Goal: Information Seeking & Learning: Learn about a topic

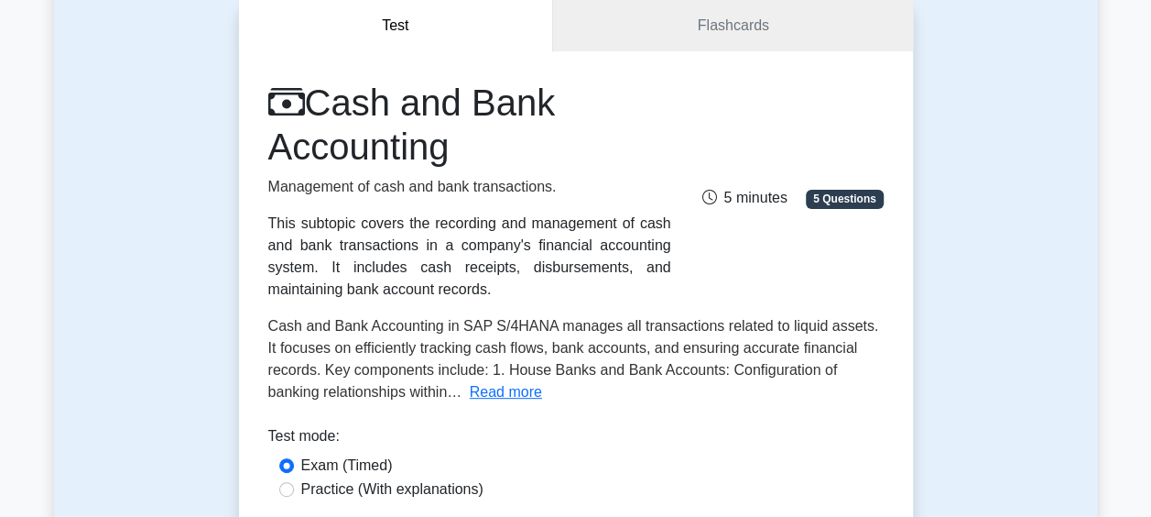
scroll to position [275, 0]
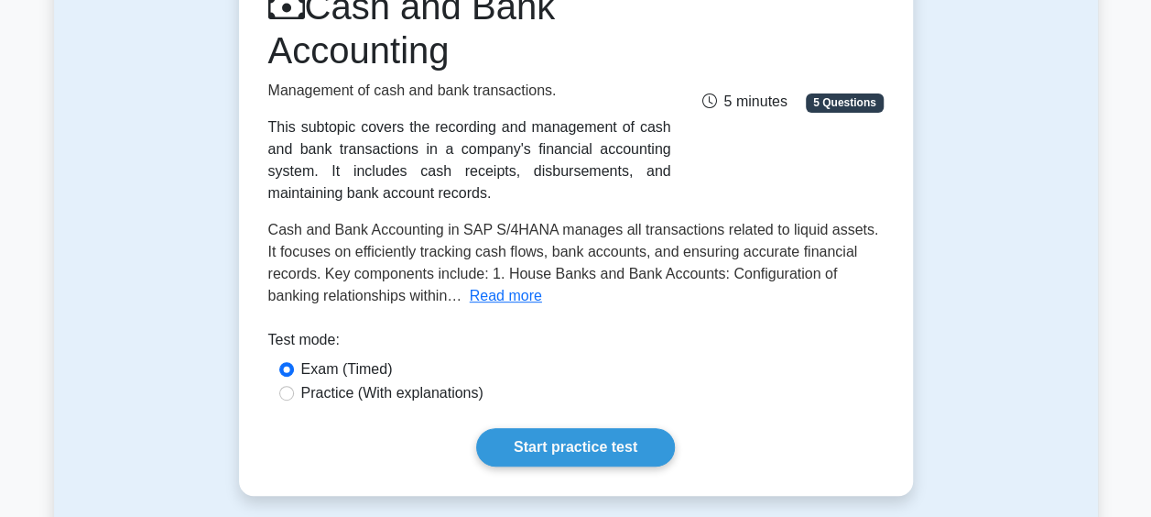
click at [438, 390] on label "Practice (With explanations)" at bounding box center [392, 393] width 182 height 22
click at [294, 390] on input "Practice (With explanations)" at bounding box center [286, 393] width 15 height 15
radio input "true"
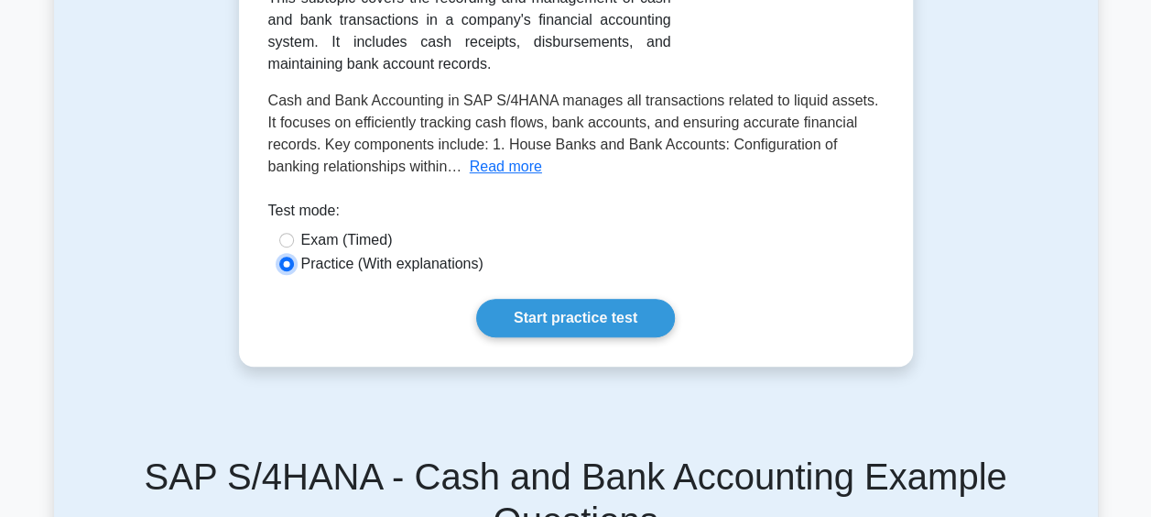
scroll to position [641, 0]
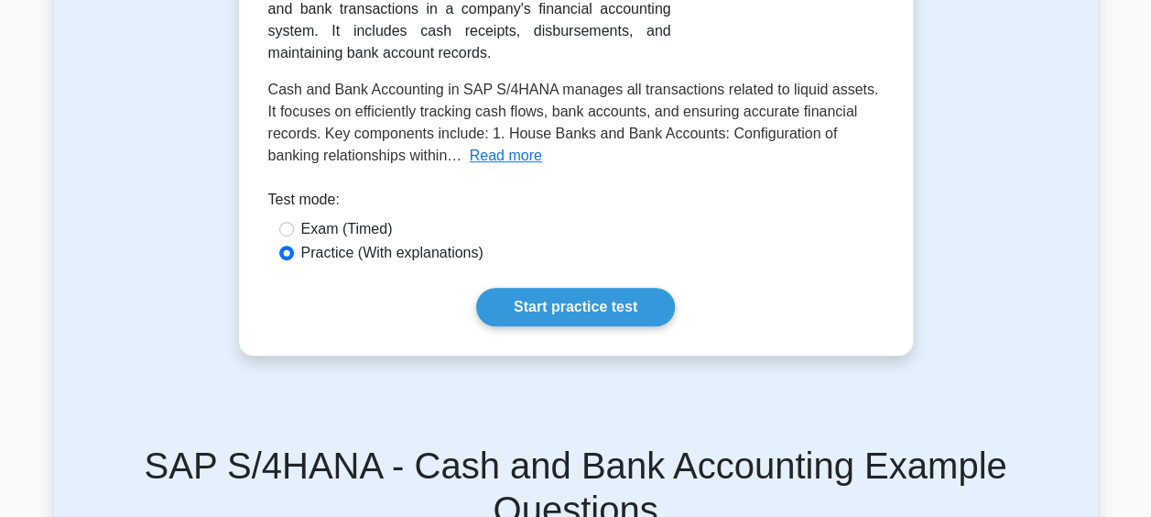
scroll to position [458, 0]
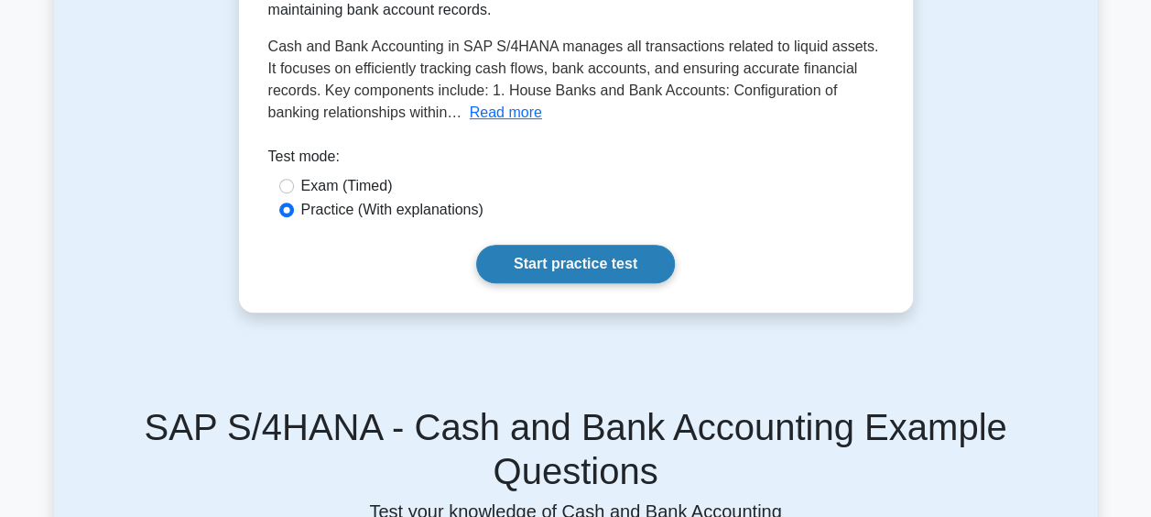
click at [588, 265] on link "Start practice test" at bounding box center [575, 264] width 199 height 38
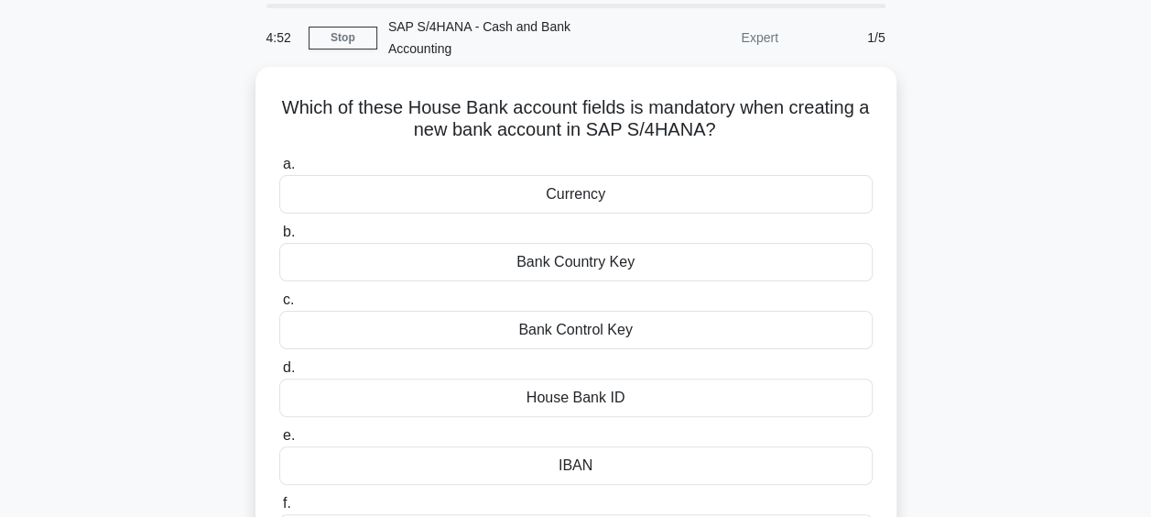
scroll to position [92, 0]
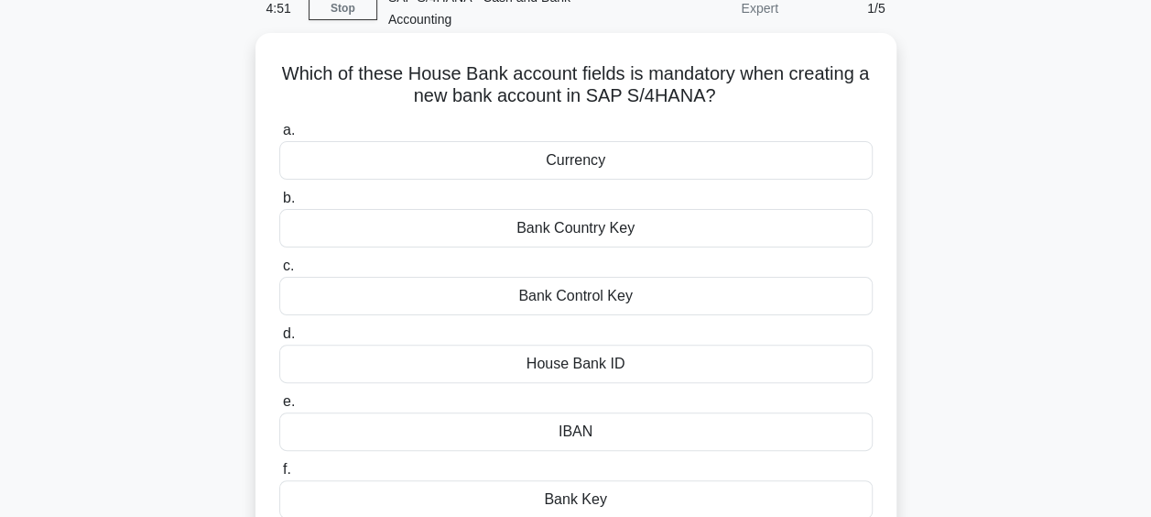
click at [640, 236] on div "Bank Country Key" at bounding box center [576, 228] width 594 height 38
click at [279, 204] on input "b. Bank Country Key" at bounding box center [279, 198] width 0 height 12
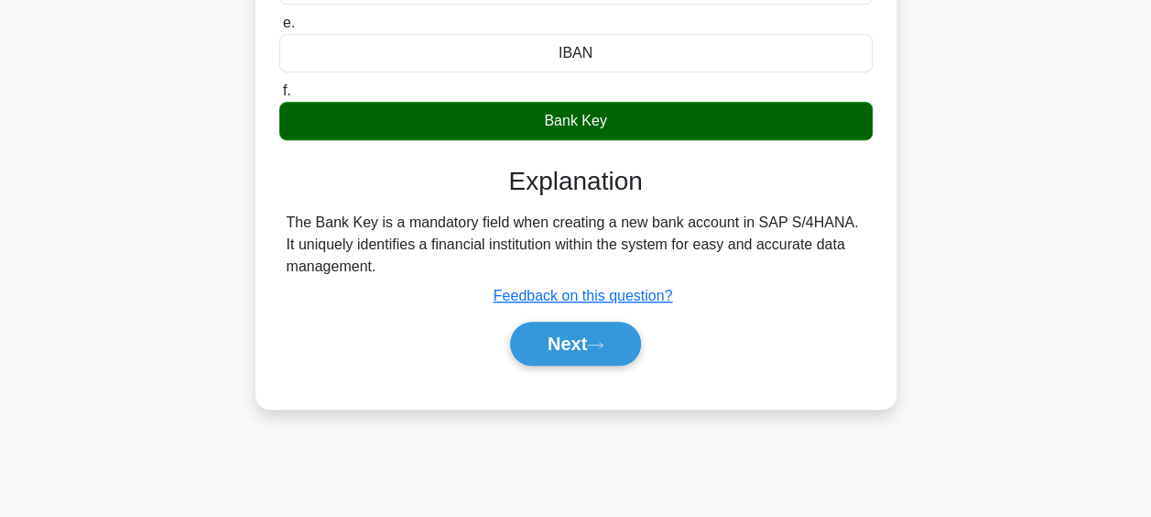
scroll to position [473, 0]
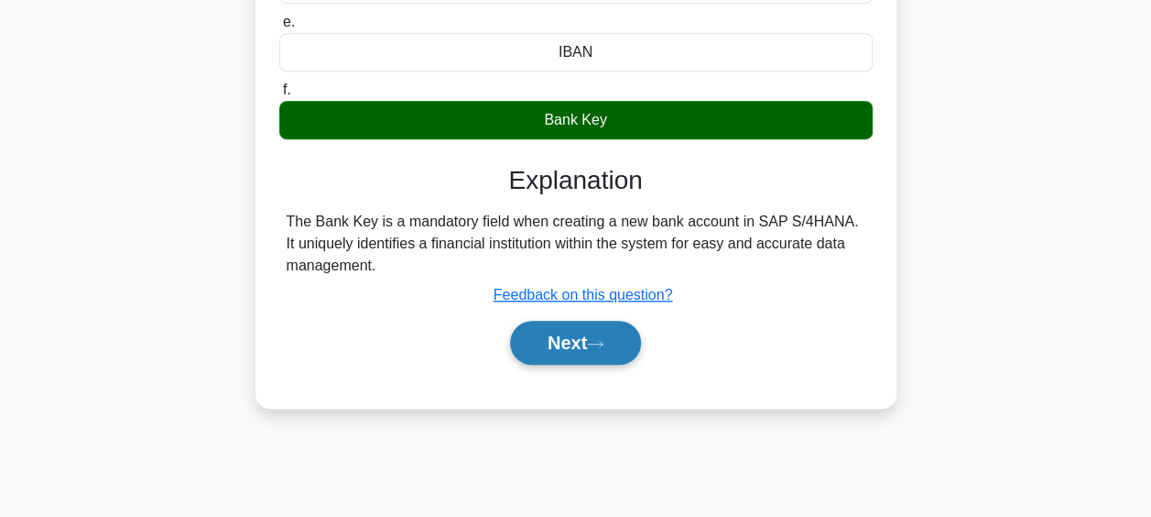
click at [604, 346] on button "Next" at bounding box center [575, 343] width 131 height 44
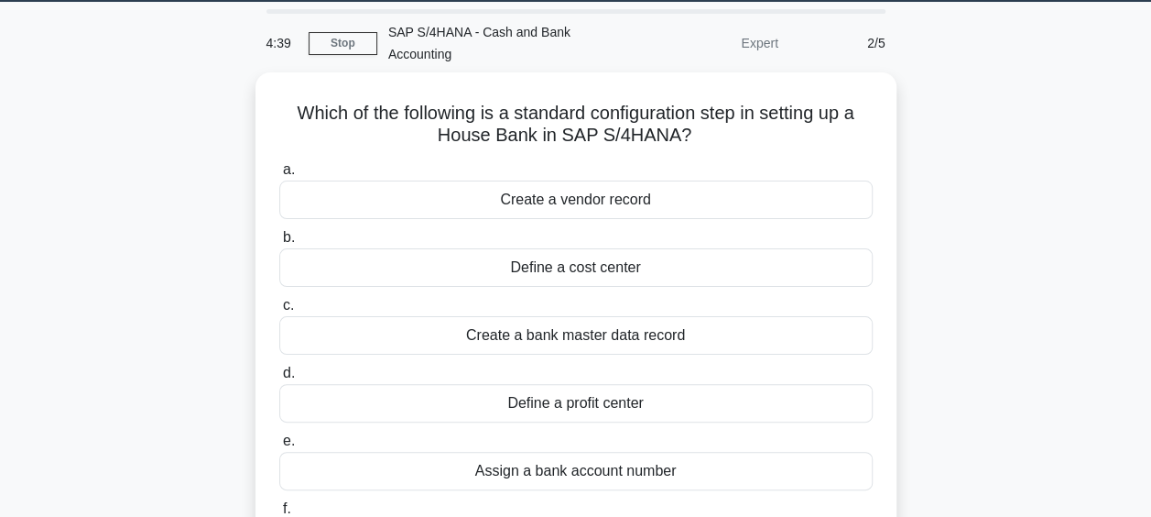
scroll to position [15, 0]
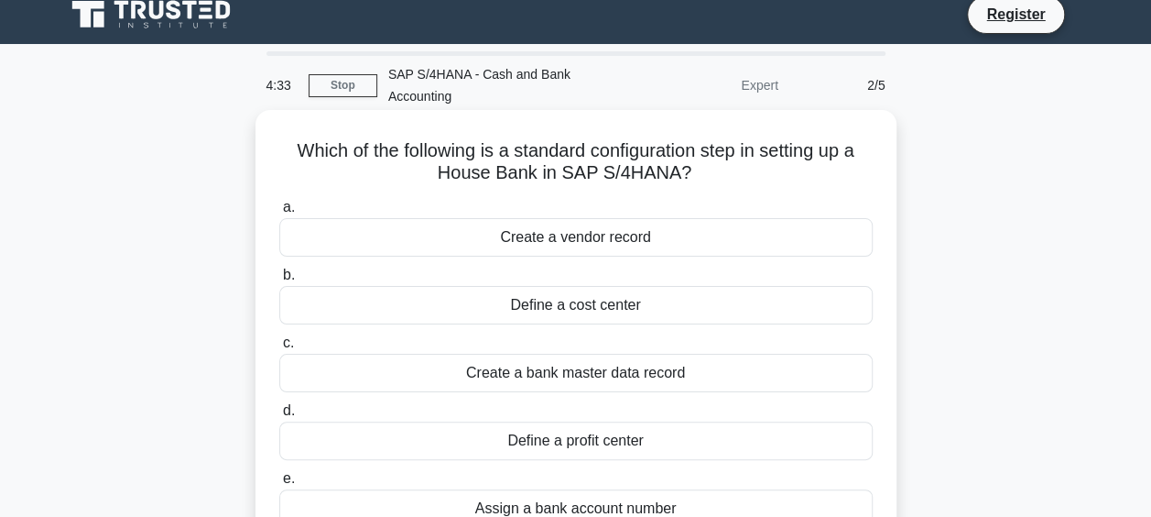
click at [627, 361] on div "Create a bank master data record" at bounding box center [576, 373] width 594 height 38
click at [279, 349] on input "c. Create a bank master data record" at bounding box center [279, 343] width 0 height 12
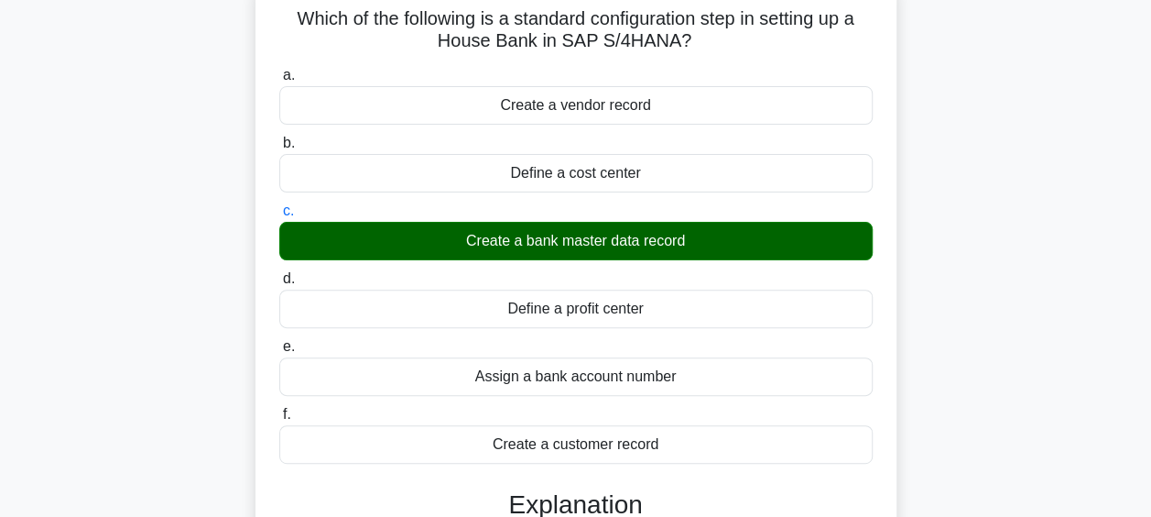
scroll to position [381, 0]
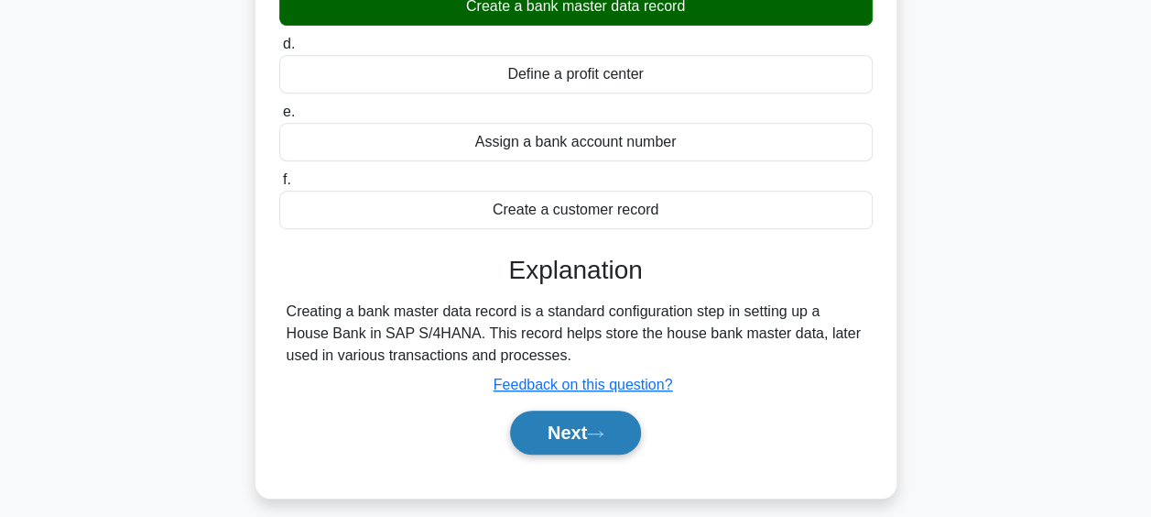
click at [605, 423] on button "Next" at bounding box center [575, 432] width 131 height 44
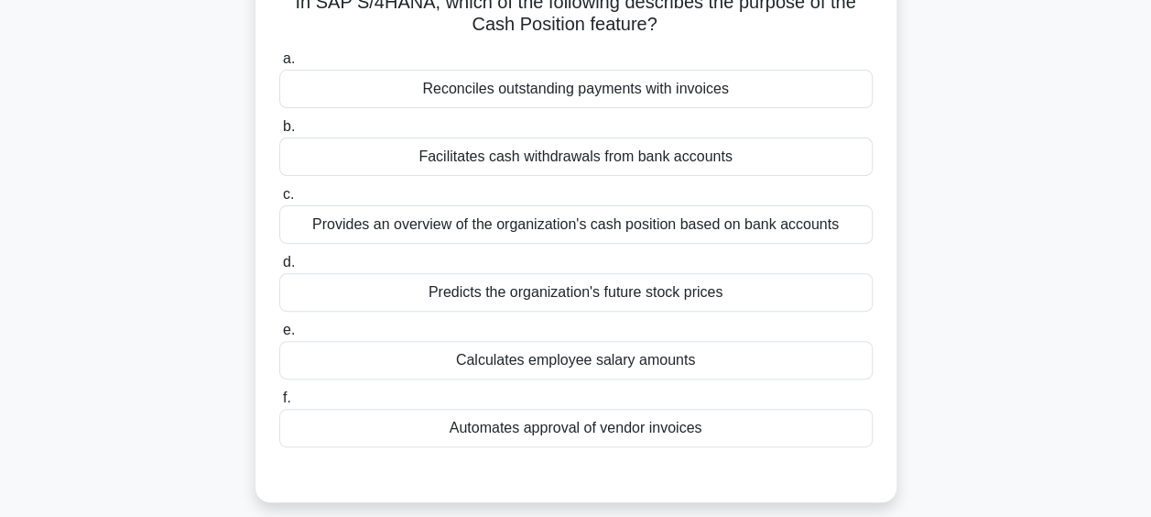
scroll to position [289, 0]
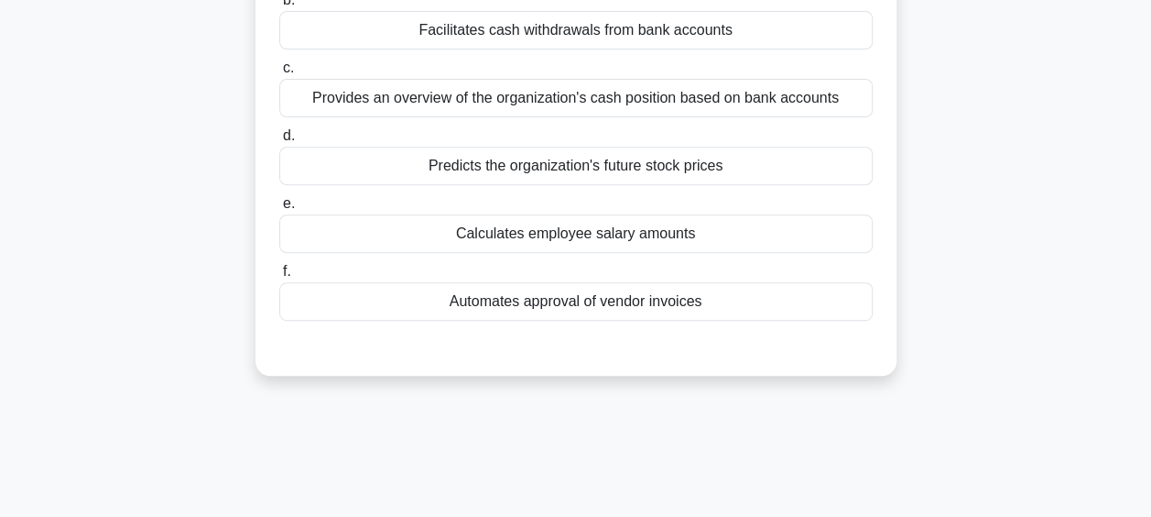
click at [595, 233] on div "Calculates employee salary amounts" at bounding box center [576, 233] width 594 height 38
click at [279, 210] on input "e. Calculates employee salary amounts" at bounding box center [279, 204] width 0 height 12
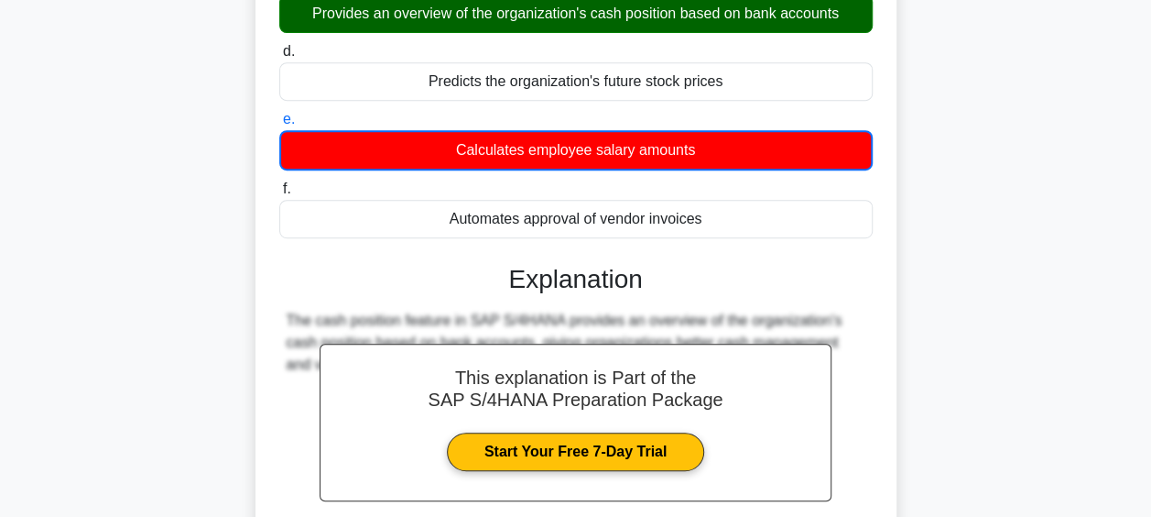
scroll to position [473, 0]
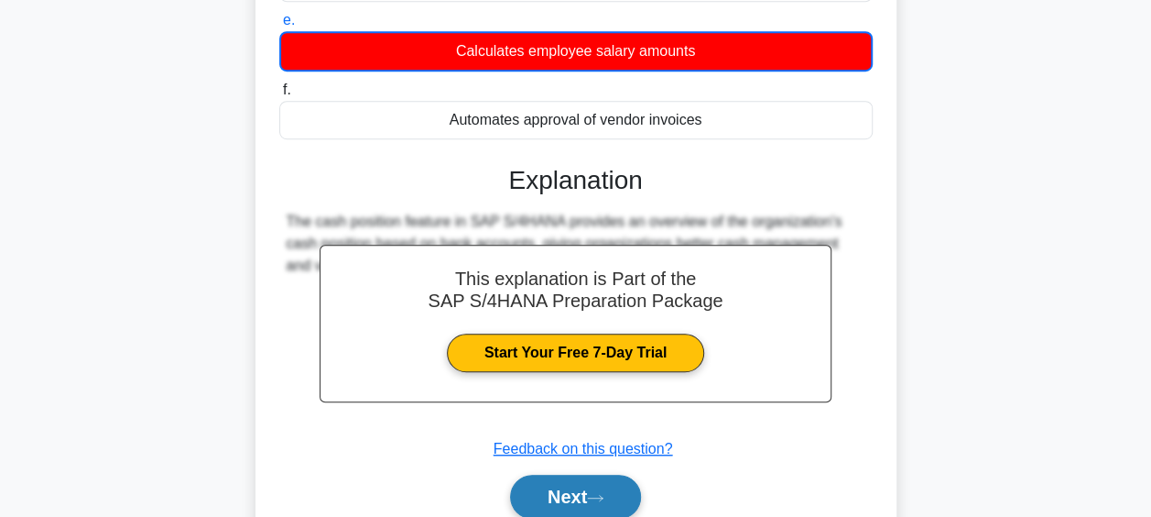
click at [603, 493] on icon at bounding box center [595, 498] width 16 height 10
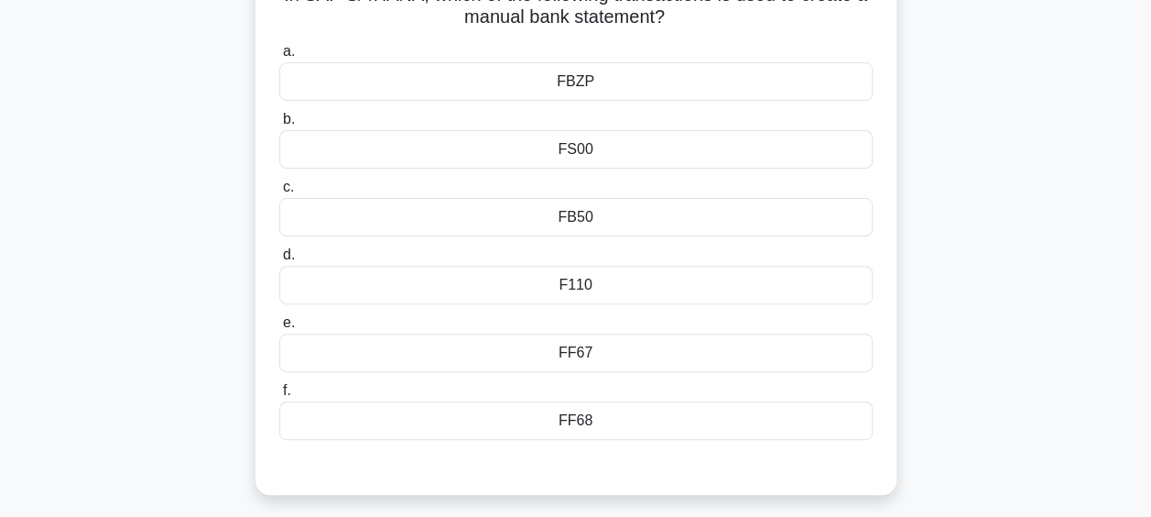
scroll to position [198, 0]
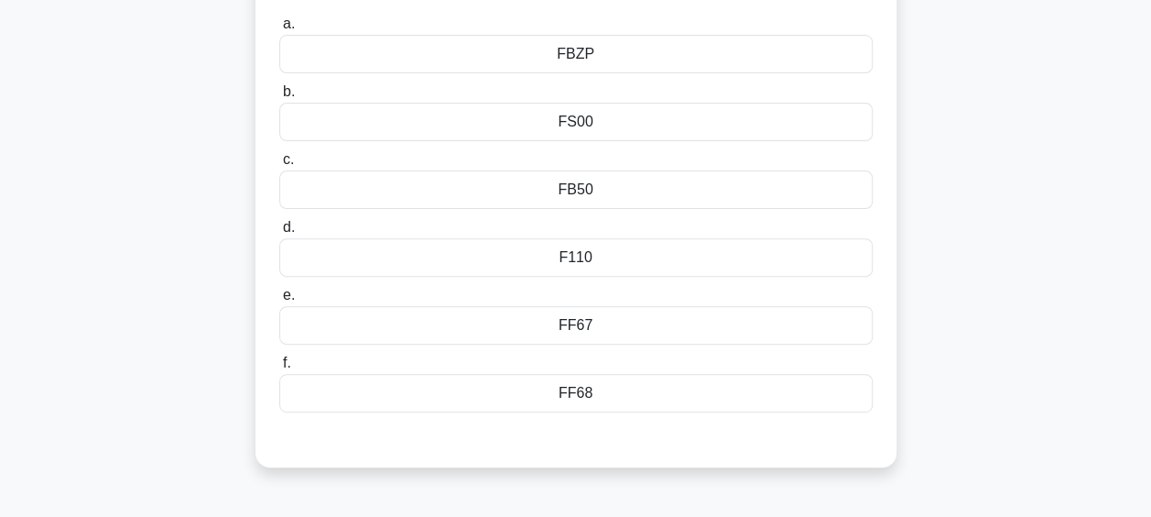
click at [645, 324] on div "FF67" at bounding box center [576, 325] width 594 height 38
click at [279, 301] on input "e. FF67" at bounding box center [279, 295] width 0 height 12
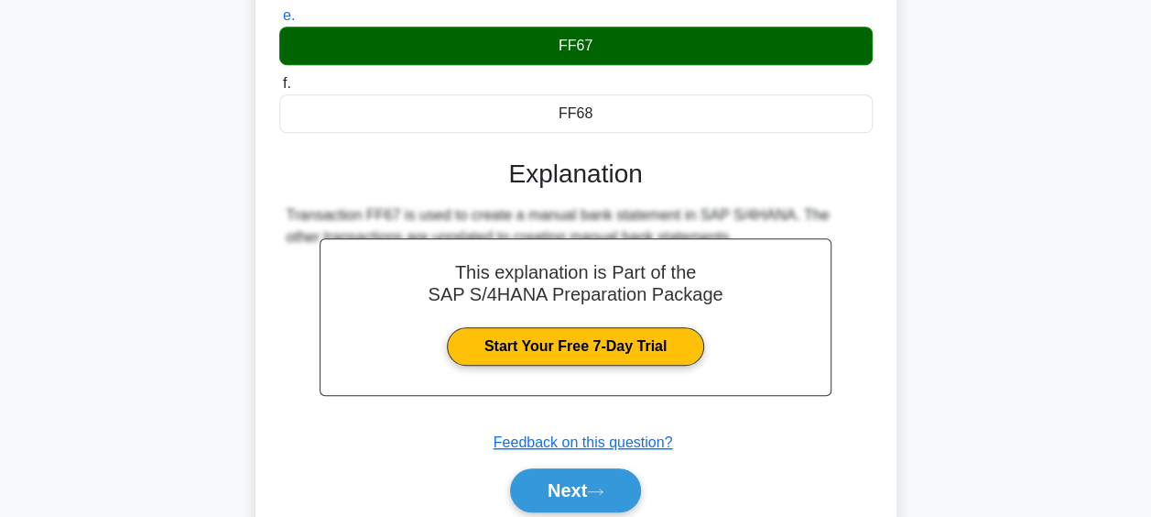
scroll to position [547, 0]
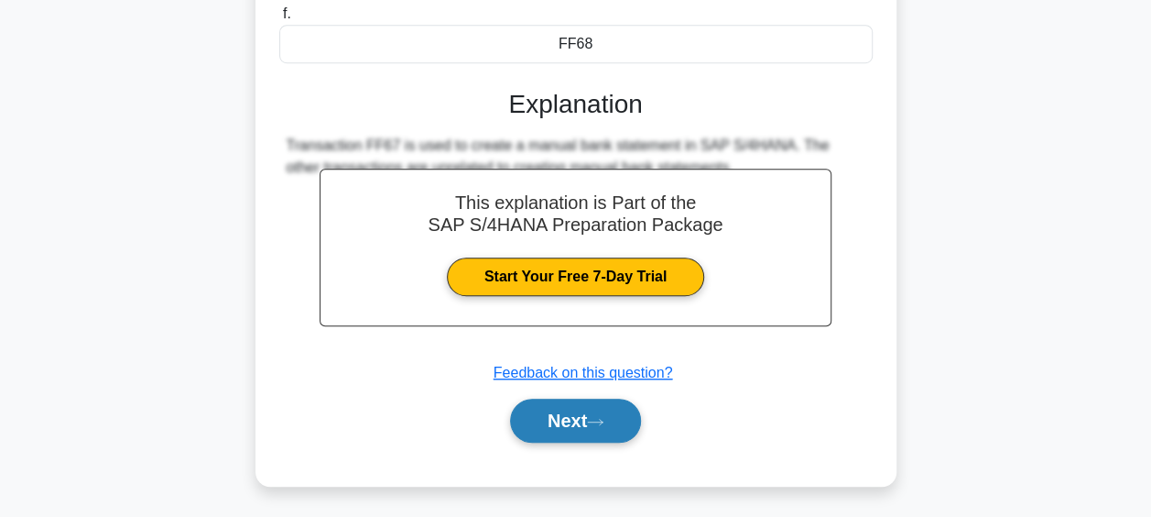
click at [596, 417] on icon at bounding box center [595, 422] width 16 height 10
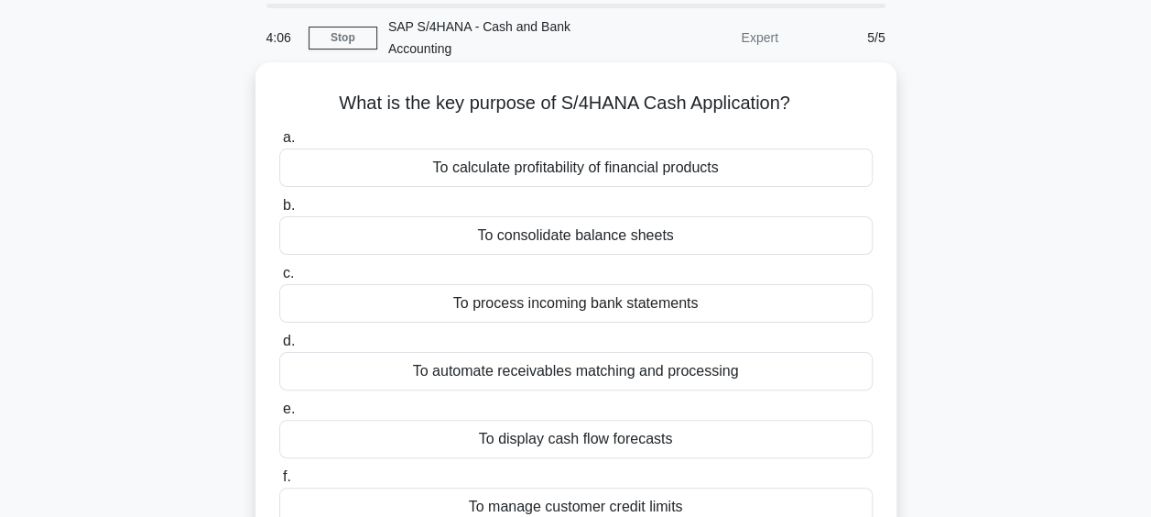
scroll to position [0, 0]
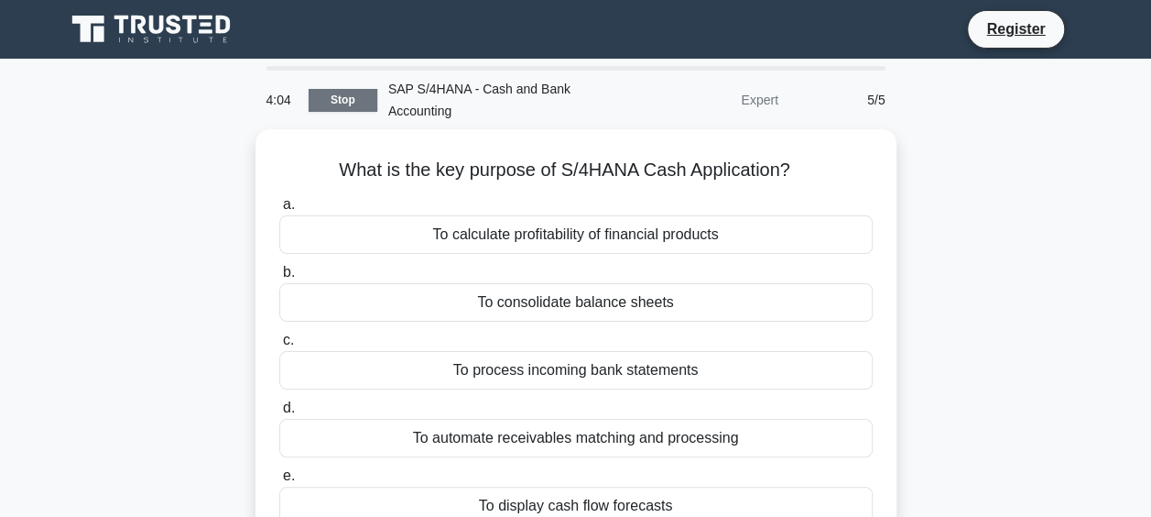
click at [353, 95] on link "Stop" at bounding box center [343, 100] width 69 height 23
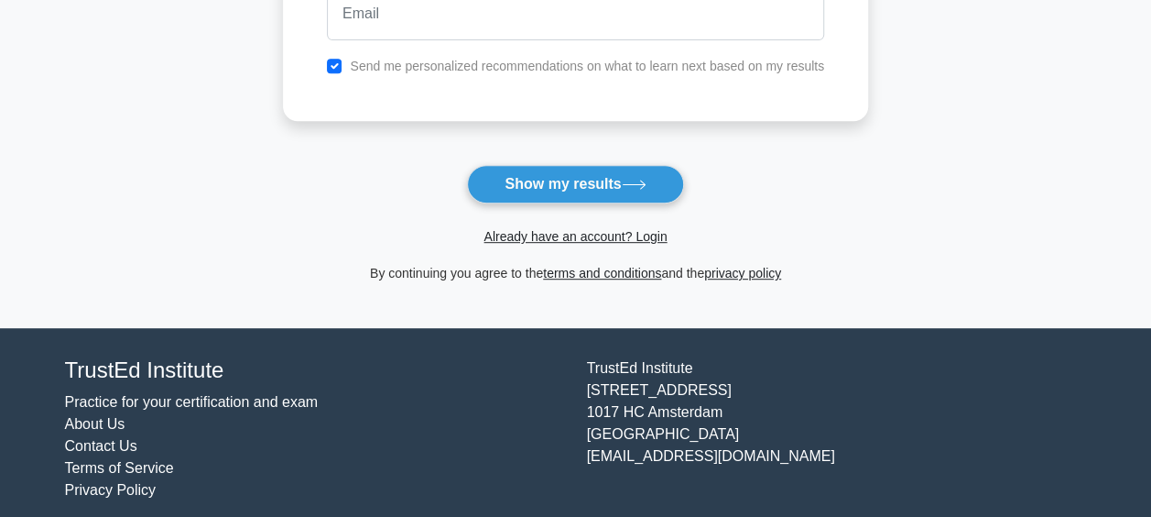
scroll to position [401, 0]
